Goal: Register for event/course

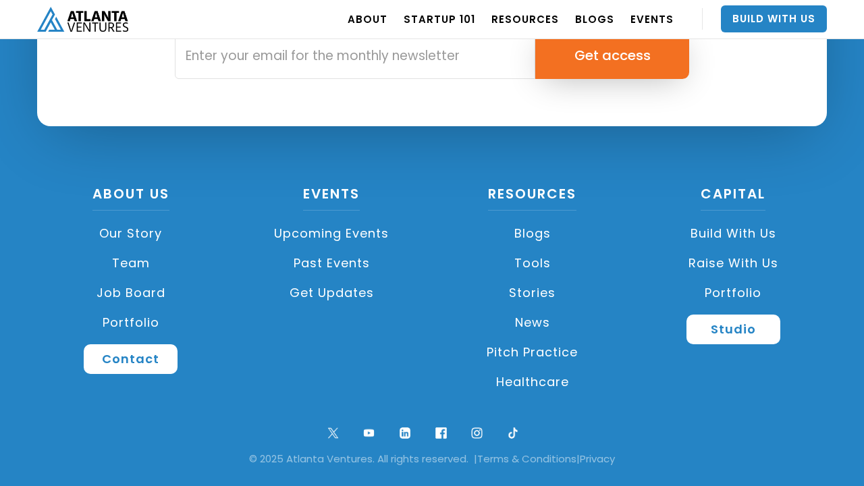
scroll to position [3260, 0]
click at [531, 385] on link "Healthcare" at bounding box center [533, 382] width 188 height 30
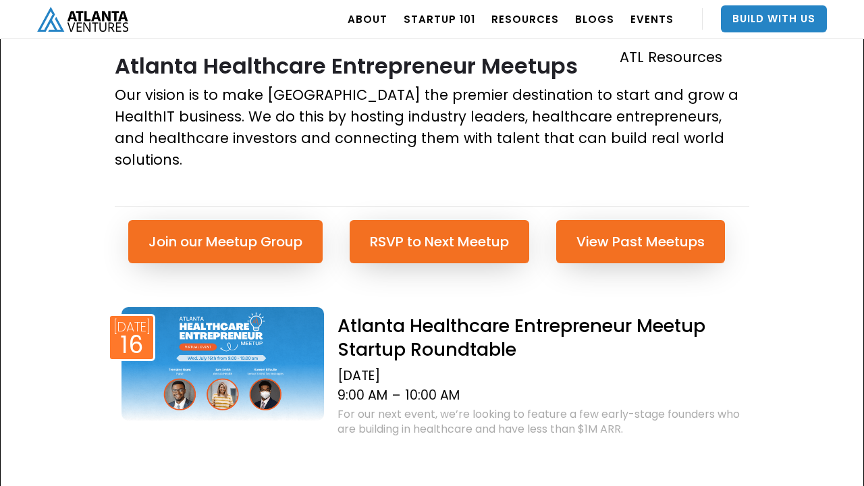
scroll to position [508, 0]
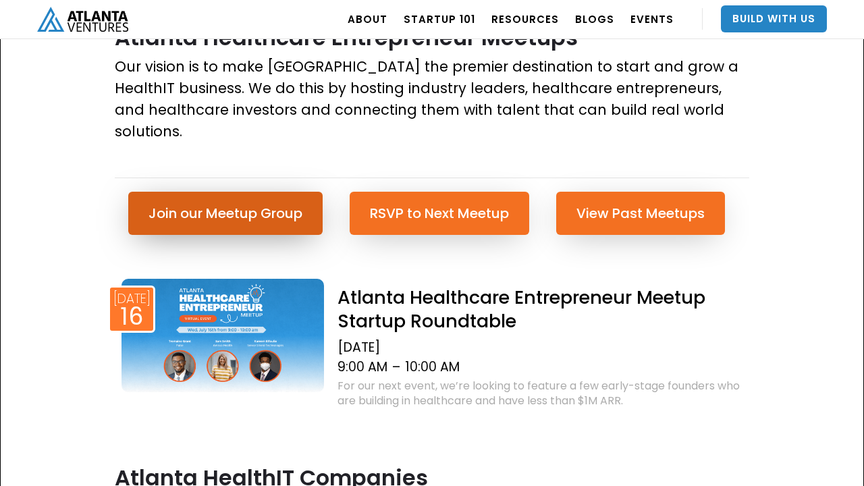
click at [281, 192] on link "Join our Meetup Group" at bounding box center [225, 213] width 194 height 43
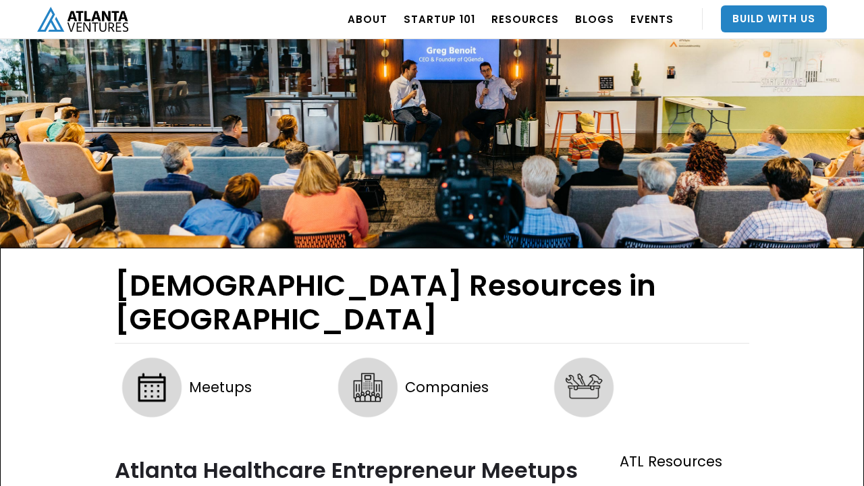
scroll to position [75, 0]
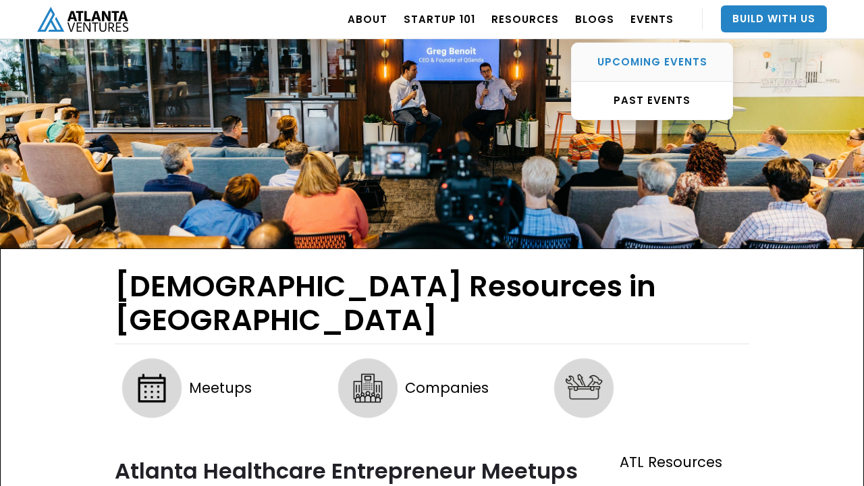
click at [650, 52] on link "UPCOMING EVENTS" at bounding box center [652, 62] width 161 height 38
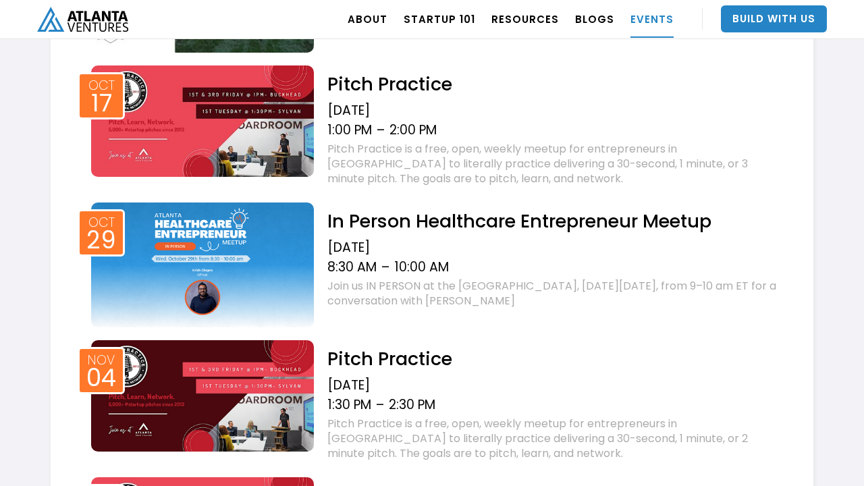
scroll to position [1197, 0]
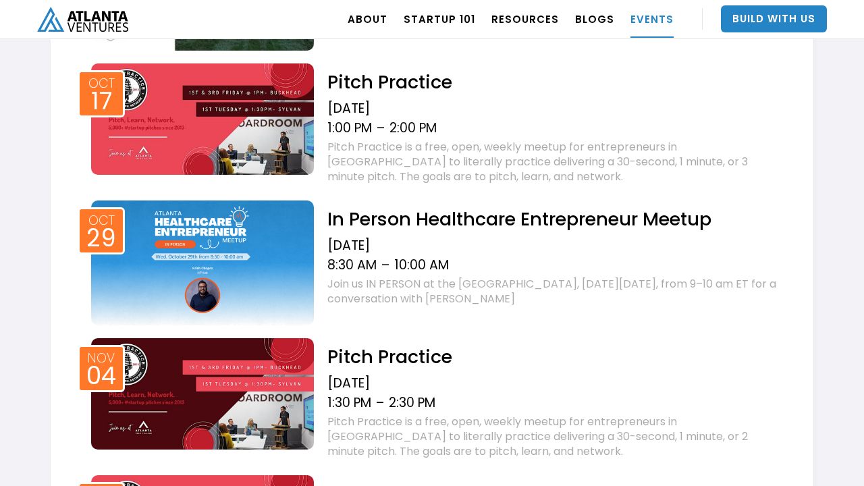
click at [463, 221] on h2 "In Person Healthcare Entrepreneur Meetup" at bounding box center [553, 219] width 452 height 24
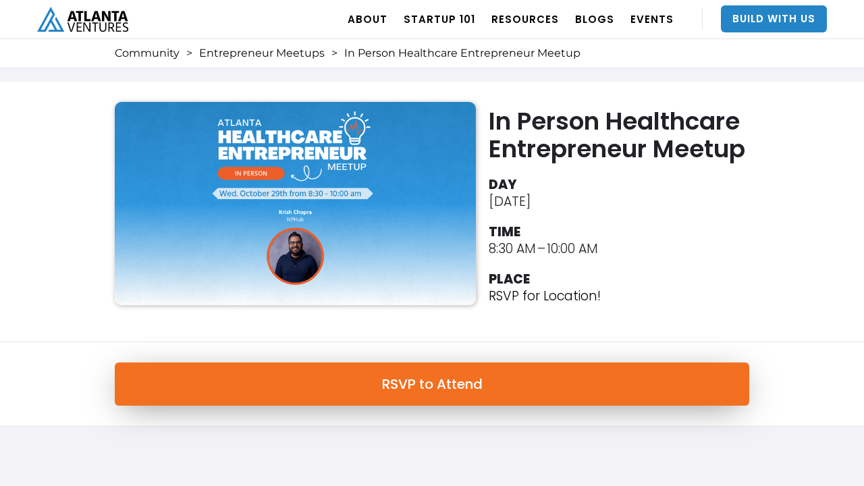
click at [358, 381] on link "RSVP to Attend" at bounding box center [432, 383] width 635 height 43
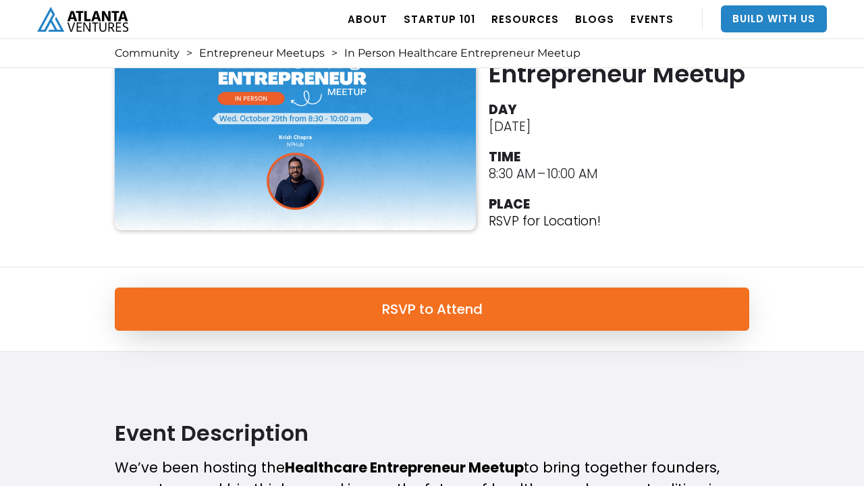
scroll to position [117, 0]
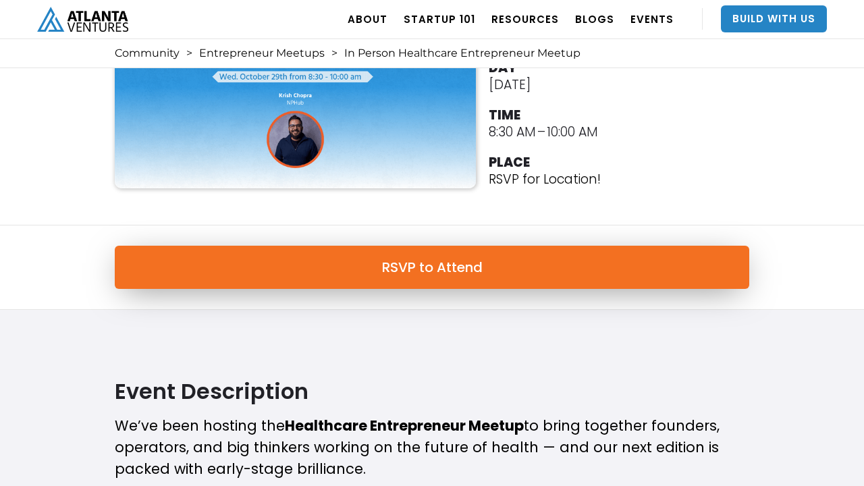
click at [322, 266] on link "RSVP to Attend" at bounding box center [432, 267] width 635 height 43
